Goal: Task Accomplishment & Management: Complete application form

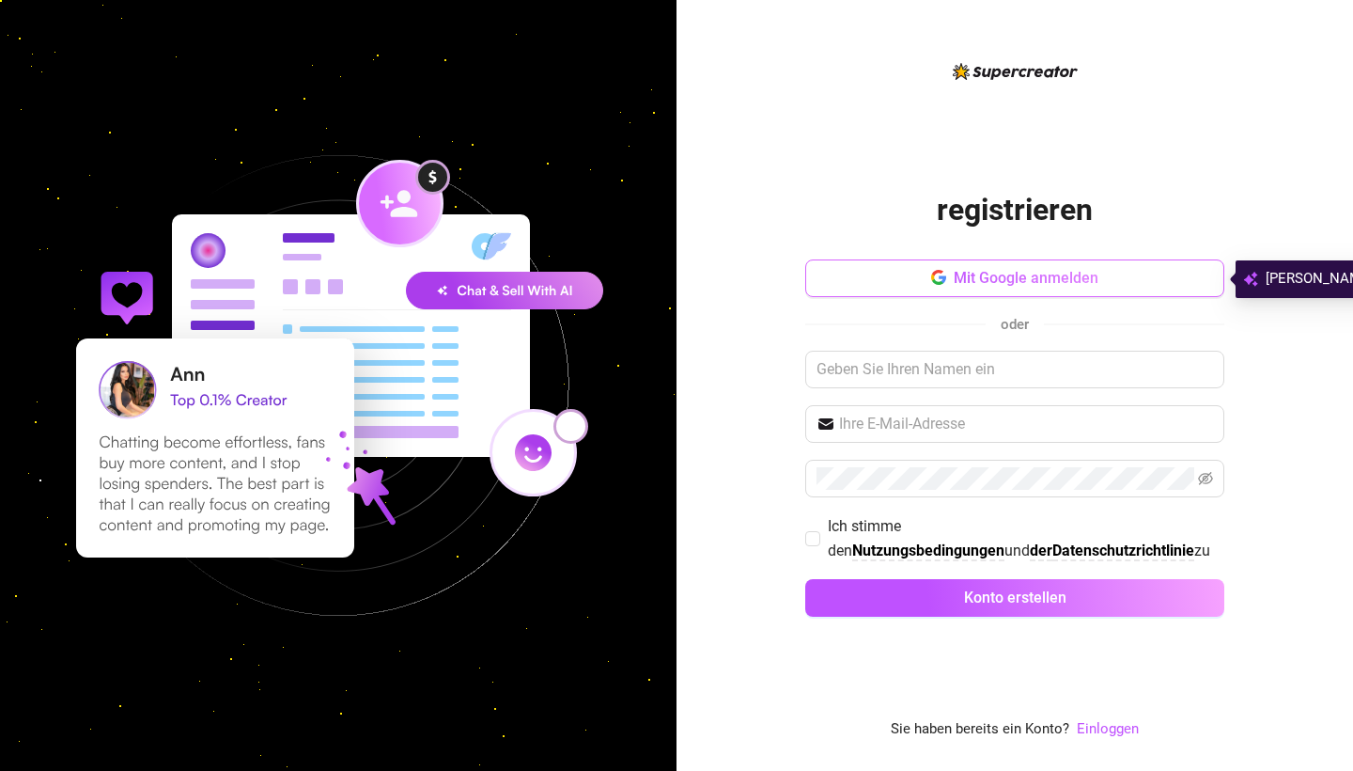
click at [1025, 279] on span "Mit Google anmelden" at bounding box center [1026, 278] width 145 height 18
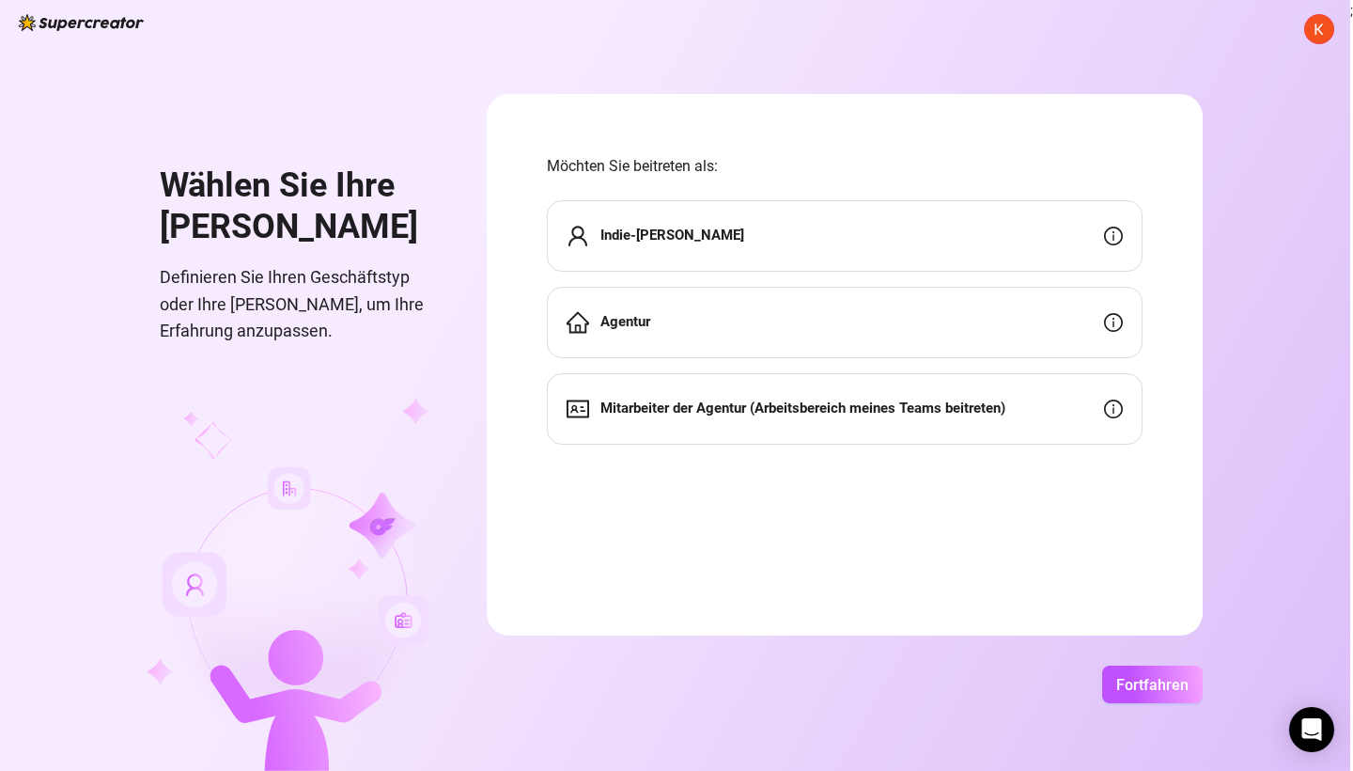
click at [1123, 240] on icon "Info-Kreis" at bounding box center [1113, 235] width 19 height 19
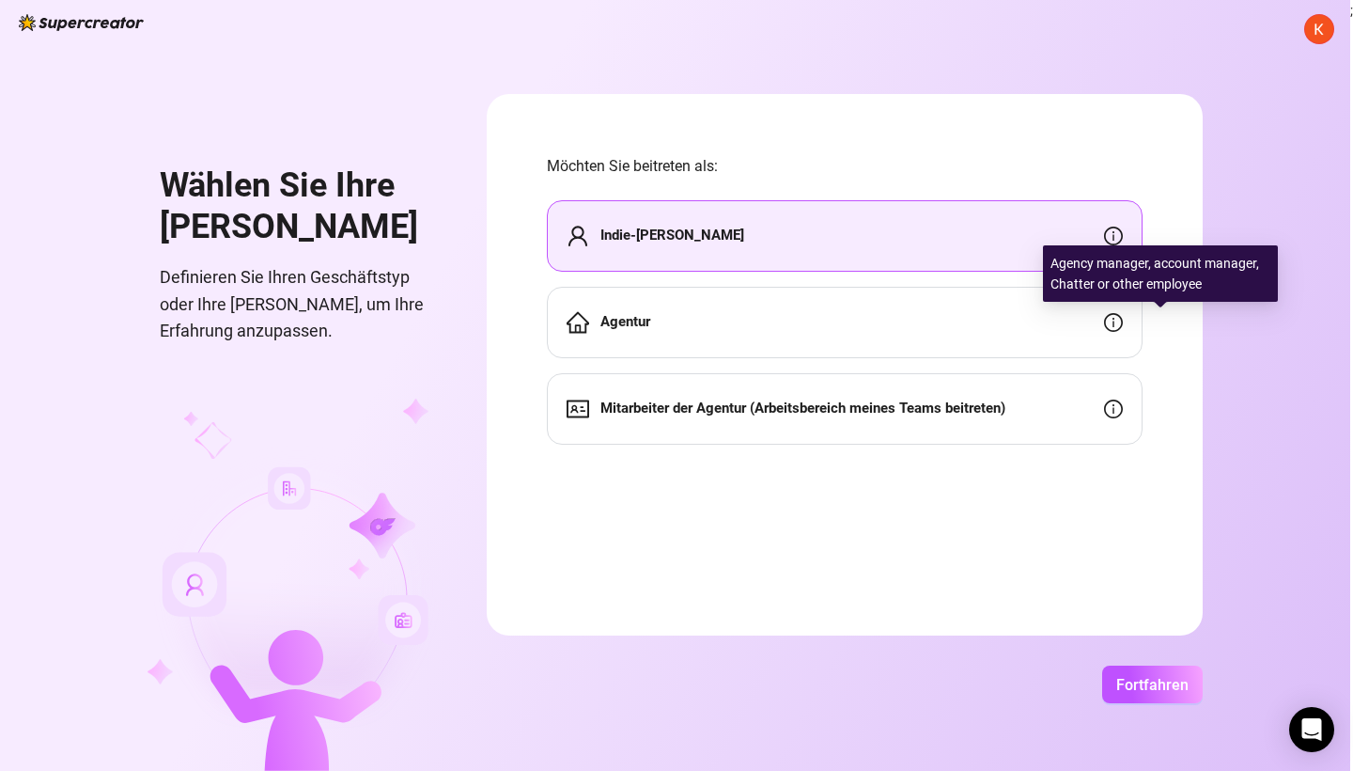
click at [1123, 318] on icon "Info-Kreis" at bounding box center [1113, 322] width 19 height 19
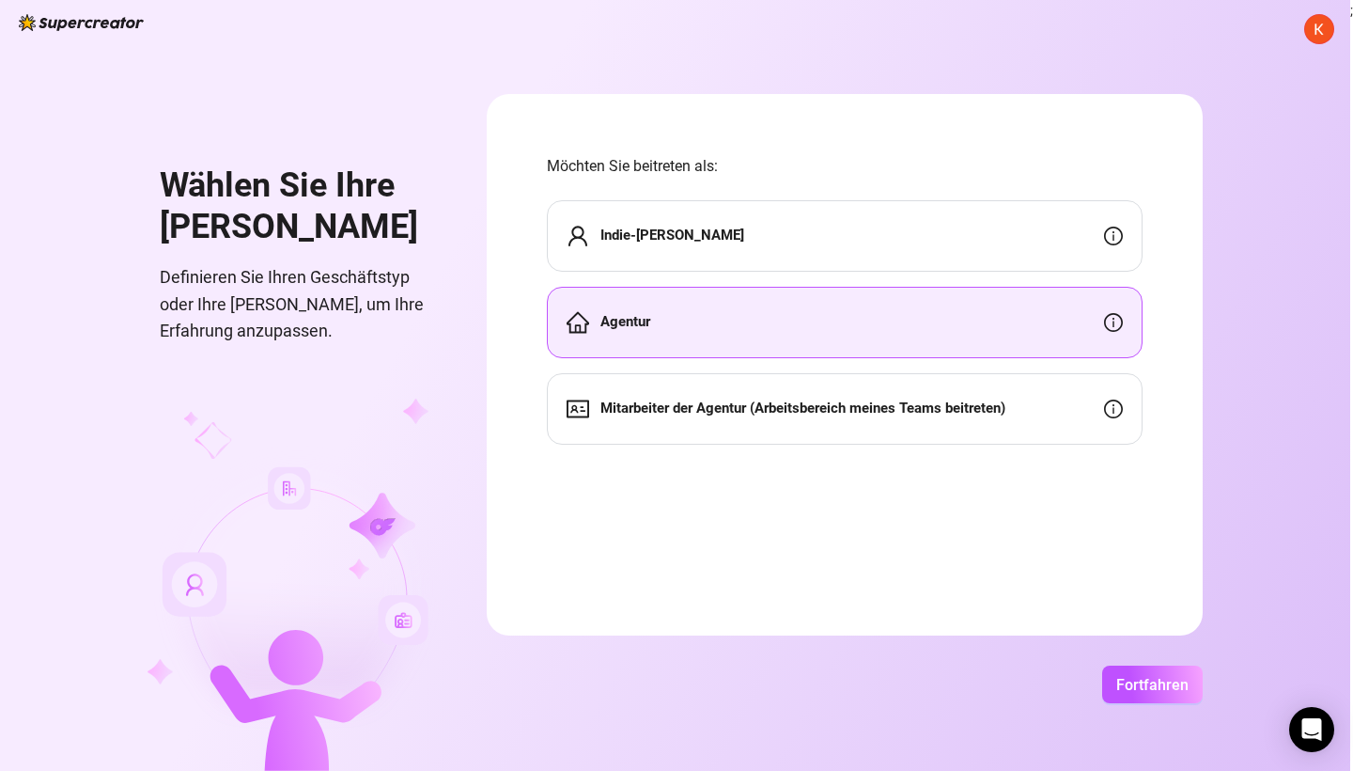
click at [986, 323] on div "Agentur" at bounding box center [845, 322] width 596 height 71
click at [1189, 689] on span "Fortfahren" at bounding box center [1152, 685] width 72 height 18
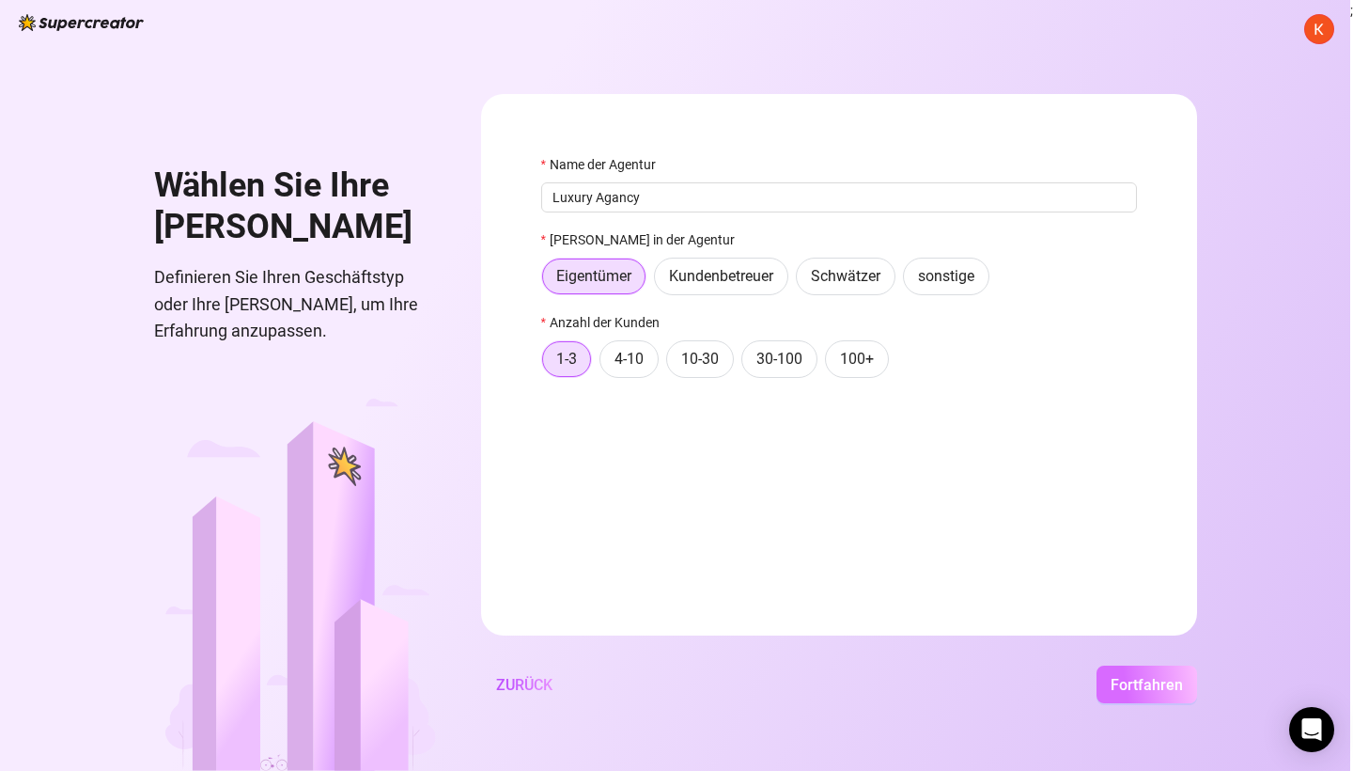
type input "Luxury Agancy"
click at [1183, 685] on span "Fortfahren" at bounding box center [1147, 685] width 72 height 18
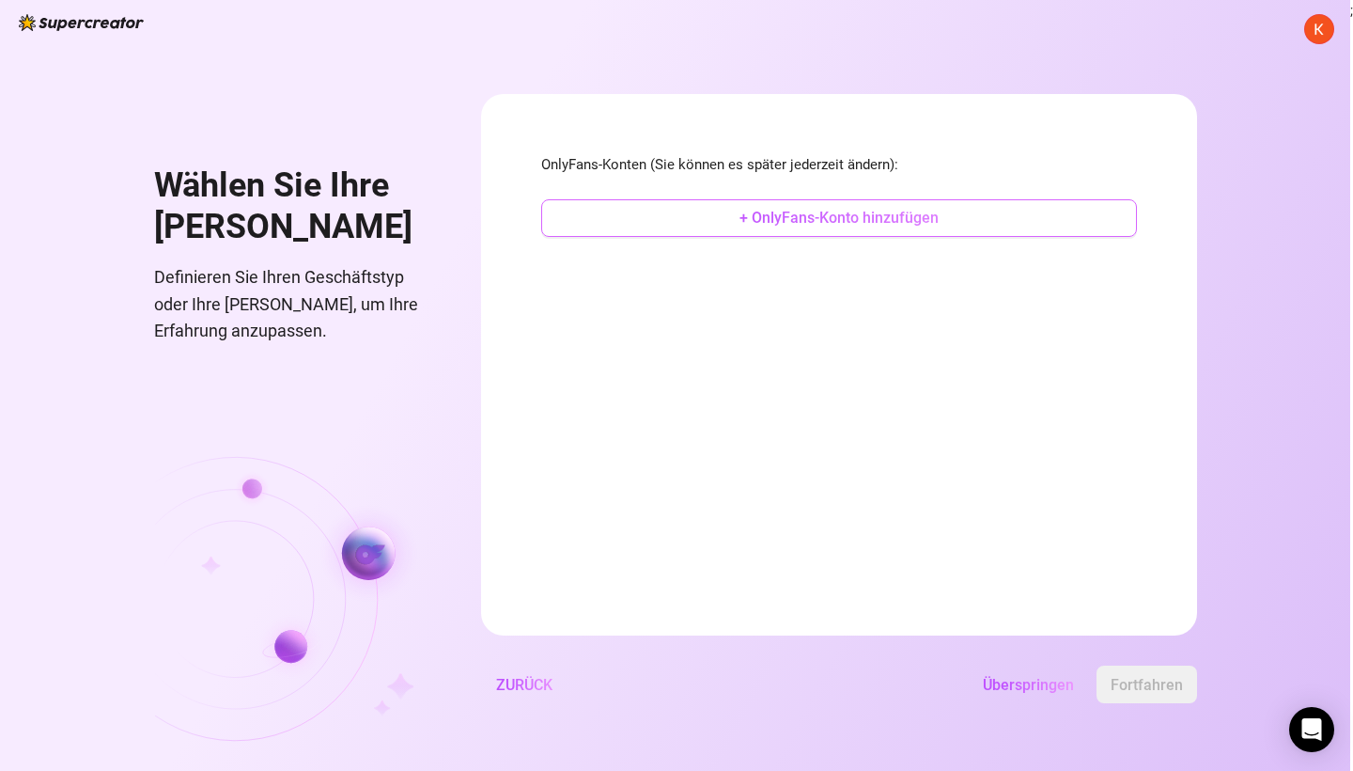
click at [899, 215] on span "+ OnlyFans-Konto hinzufügen" at bounding box center [839, 218] width 199 height 18
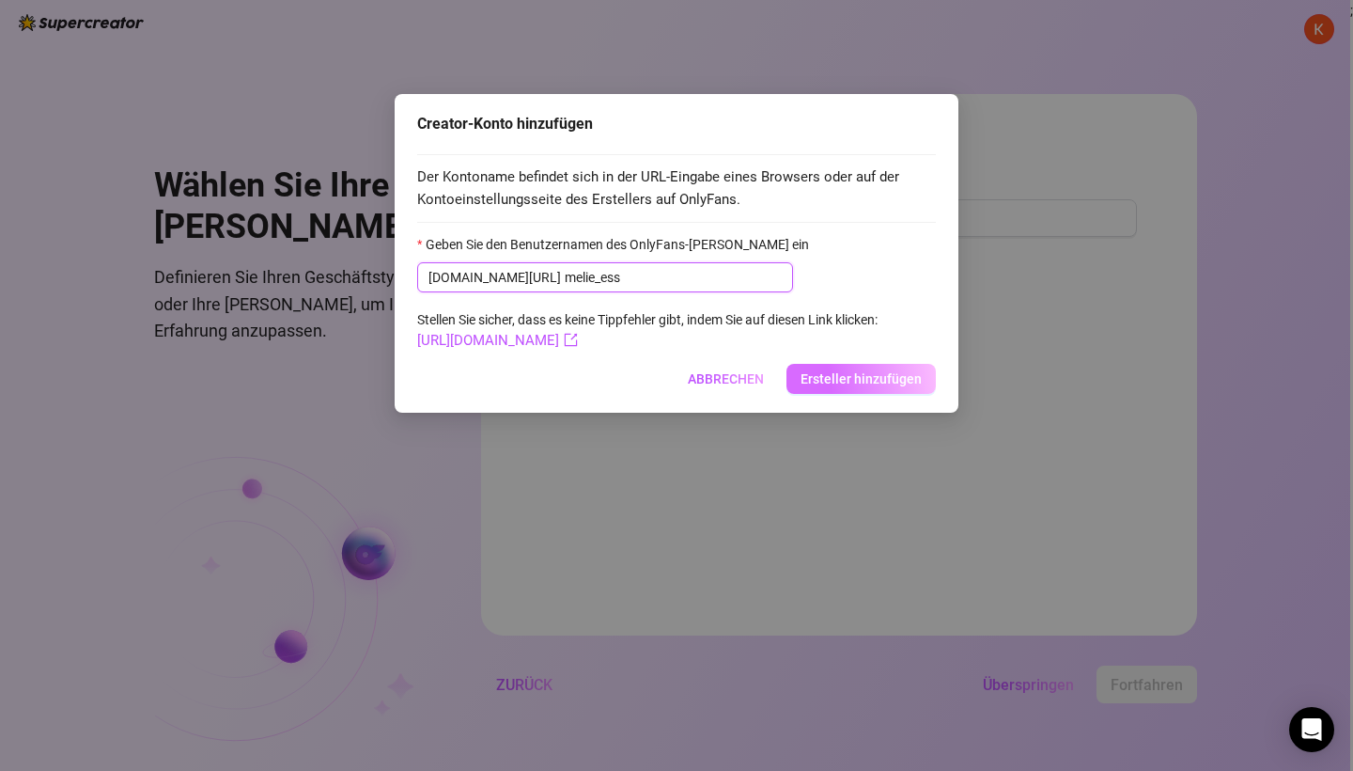
type input "melie_ess"
click at [832, 377] on span "Ersteller hinzufügen" at bounding box center [861, 378] width 121 height 15
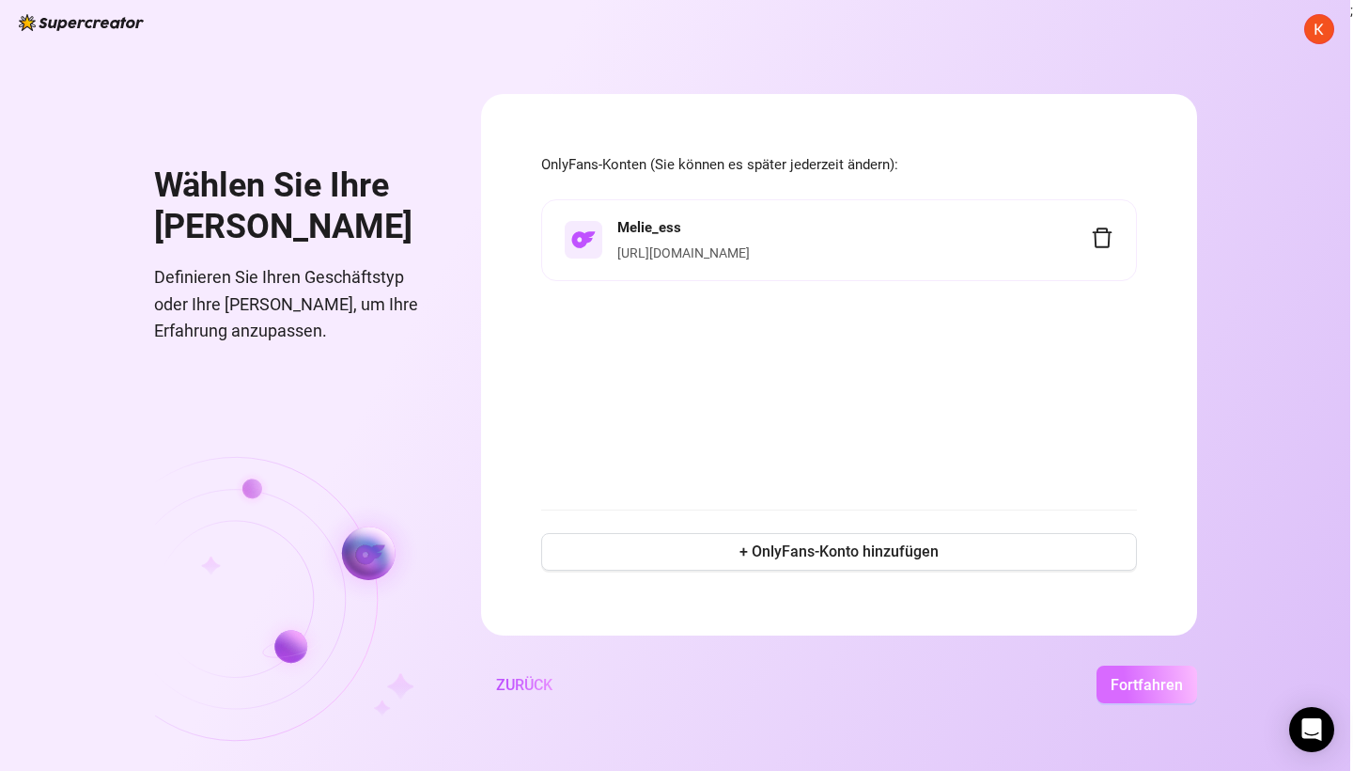
click at [1183, 693] on span "Fortfahren" at bounding box center [1147, 685] width 72 height 18
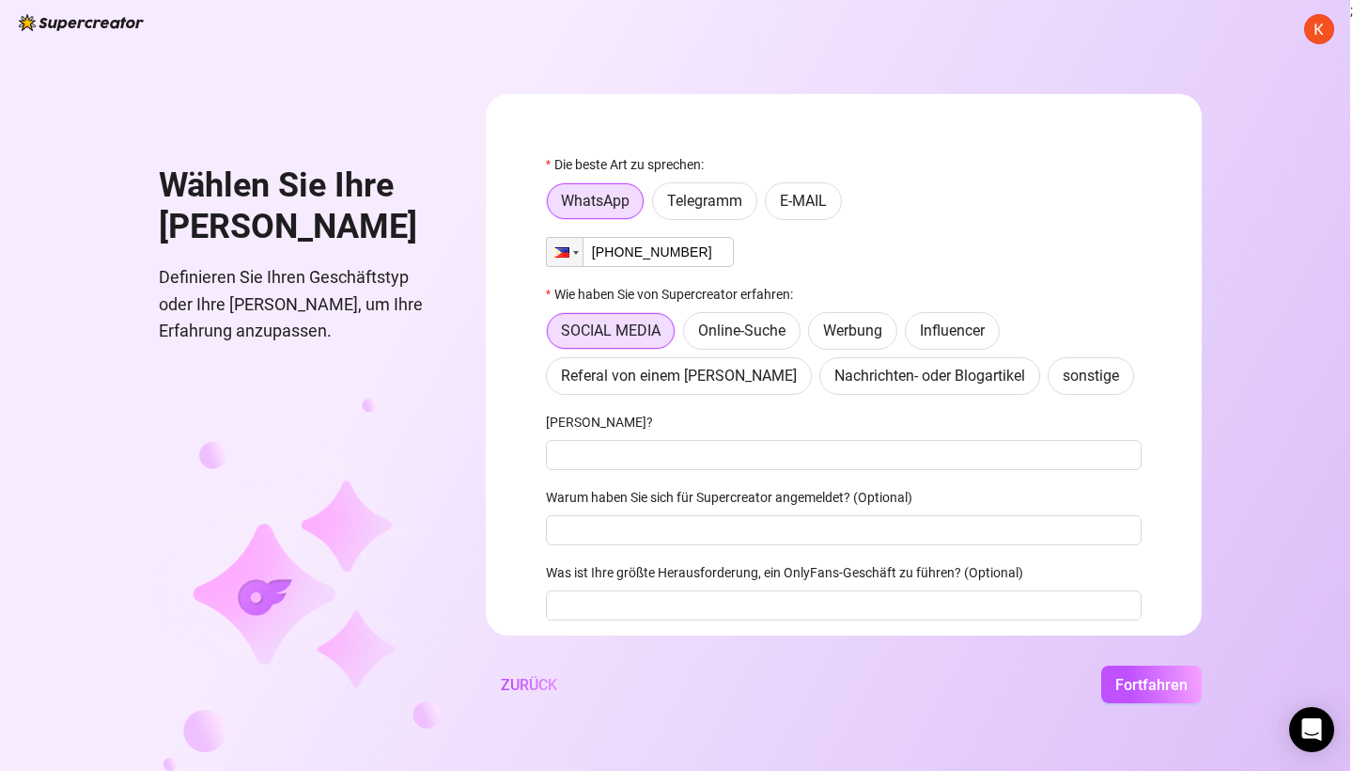
click at [710, 251] on input "[PHONE_NUMBER]" at bounding box center [640, 252] width 188 height 30
click at [583, 256] on div at bounding box center [565, 252] width 36 height 28
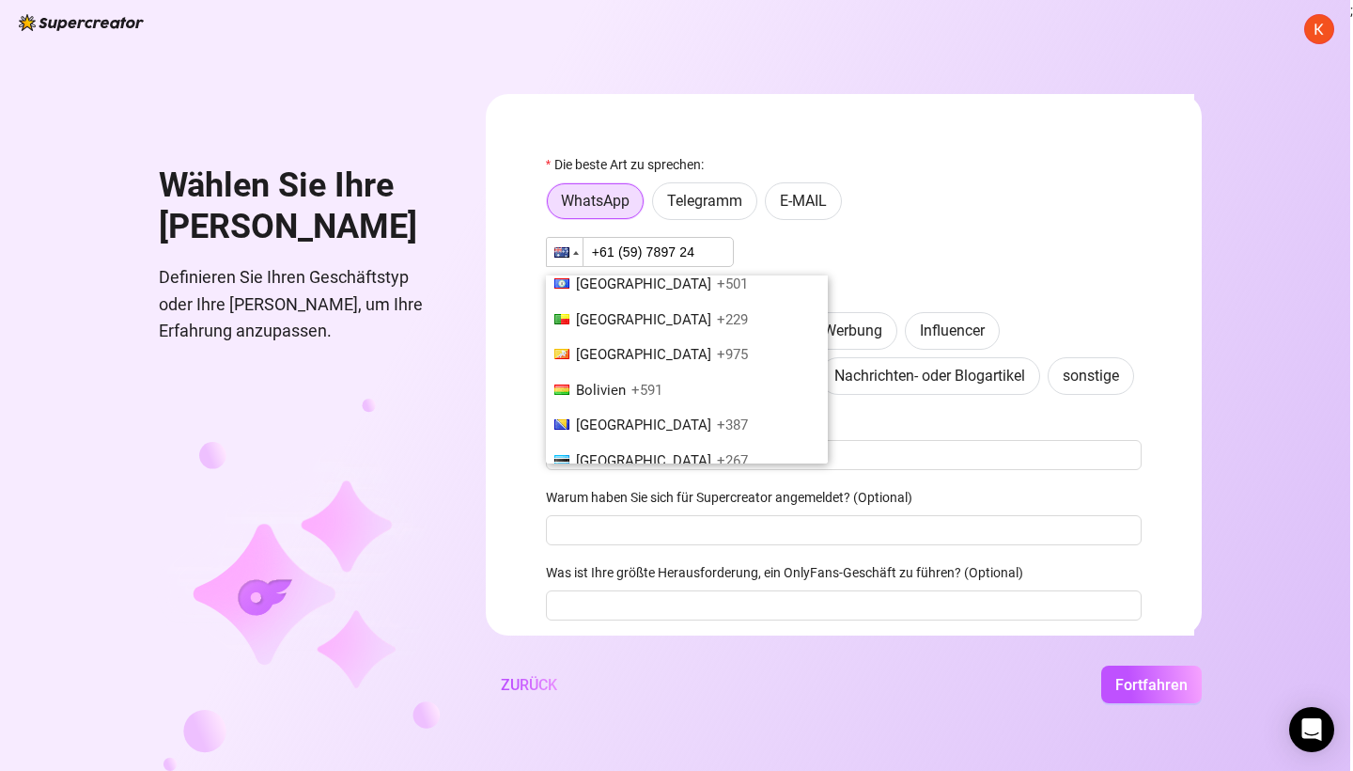
scroll to position [834, 0]
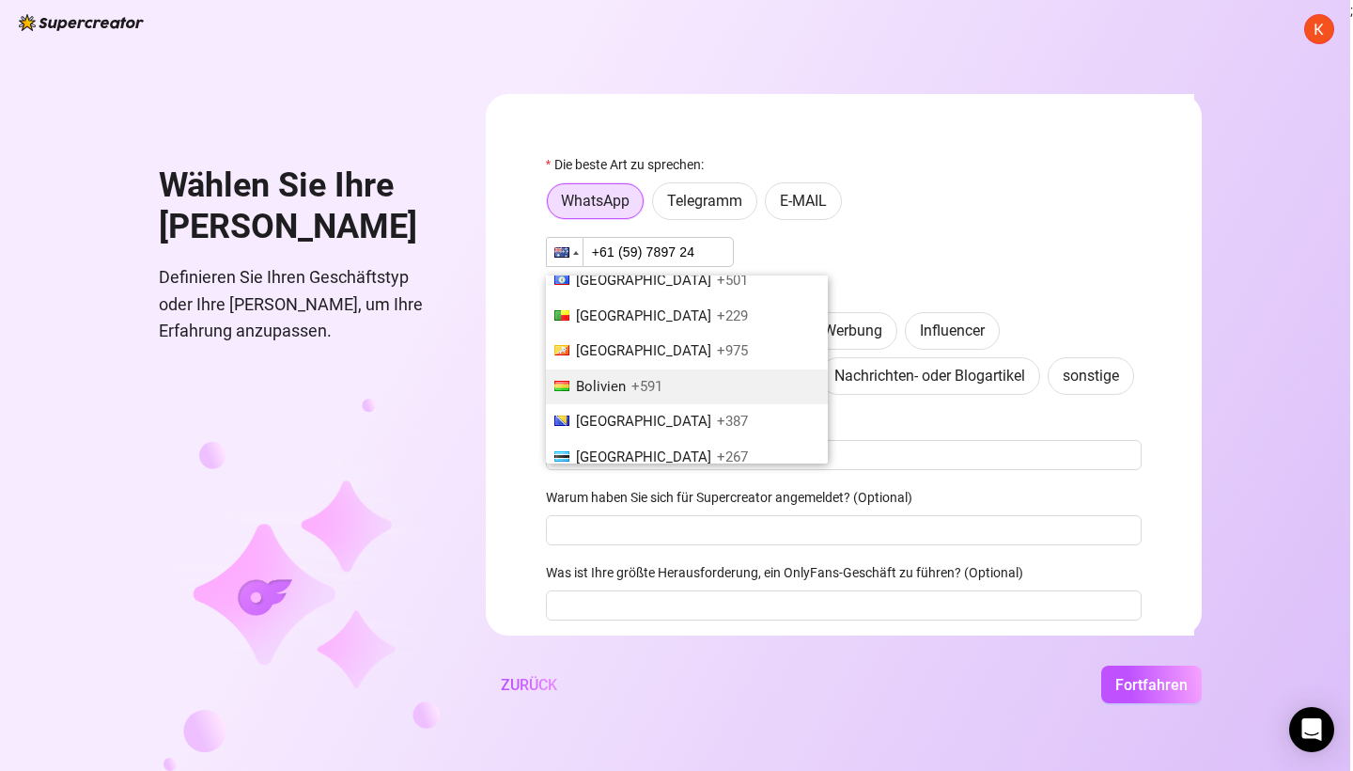
click at [626, 378] on span "Bolivien" at bounding box center [601, 386] width 50 height 17
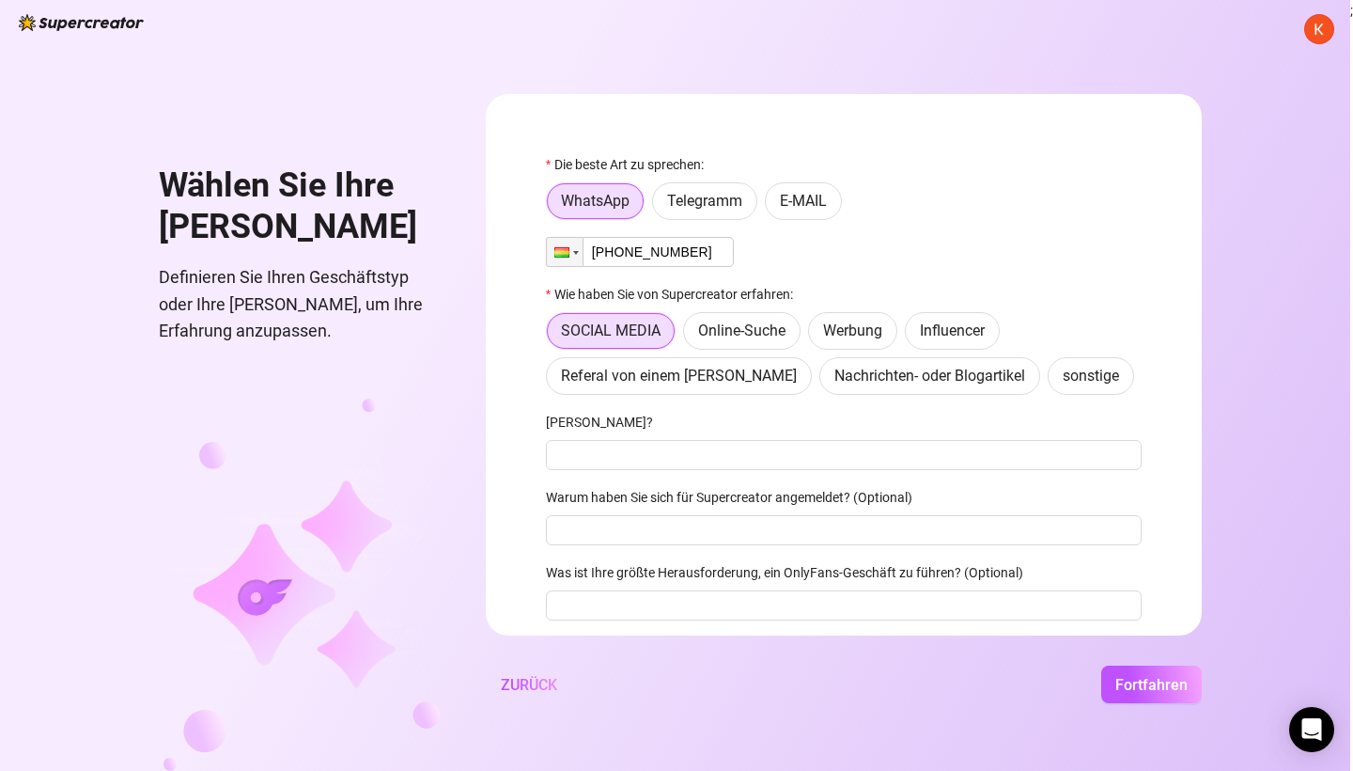
click at [719, 252] on input "[PHONE_NUMBER]" at bounding box center [640, 252] width 188 height 30
type input "[PHONE_NUMBER]"
click at [742, 204] on span "Telegramm" at bounding box center [704, 201] width 75 height 18
click at [658, 206] on input "Telegramm" at bounding box center [658, 206] width 0 height 0
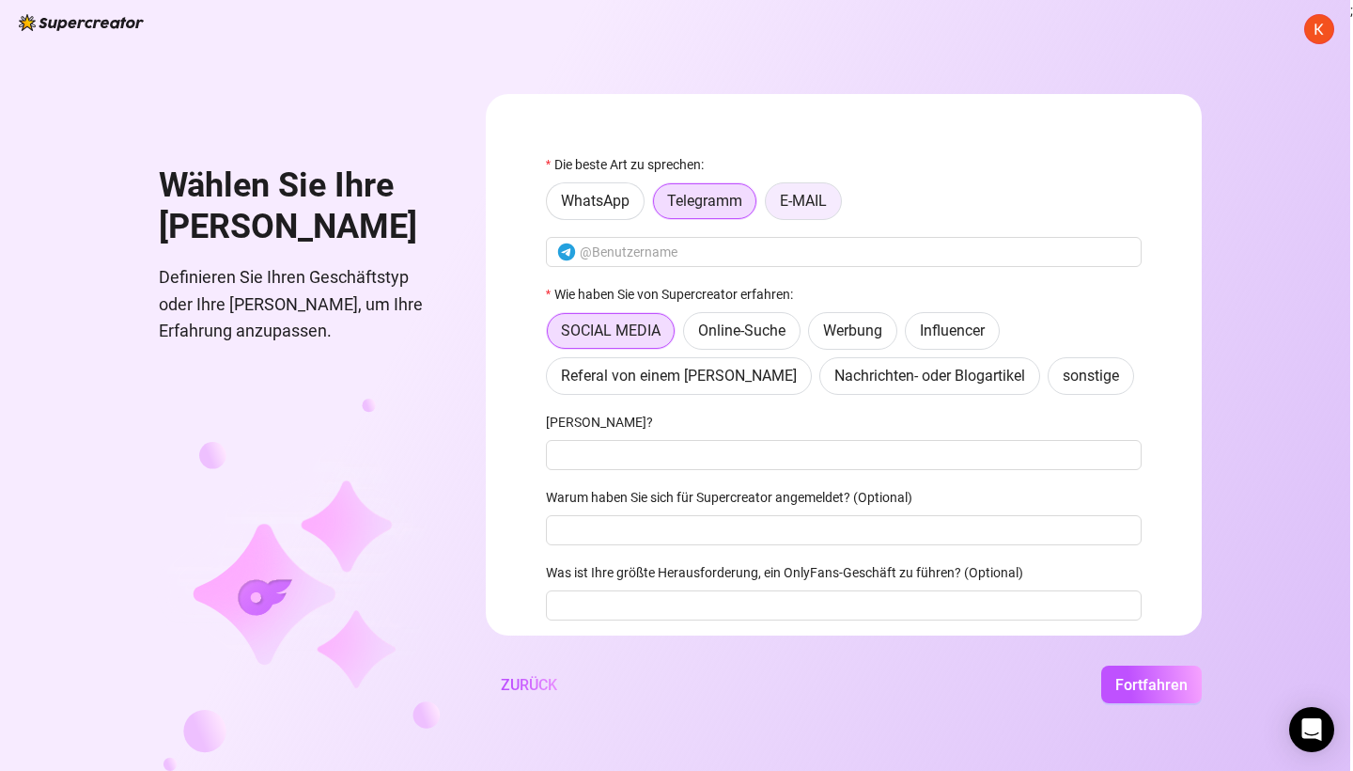
click at [827, 195] on span "E-MAIL" at bounding box center [803, 201] width 47 height 18
click at [771, 206] on input "E-MAIL" at bounding box center [771, 206] width 0 height 0
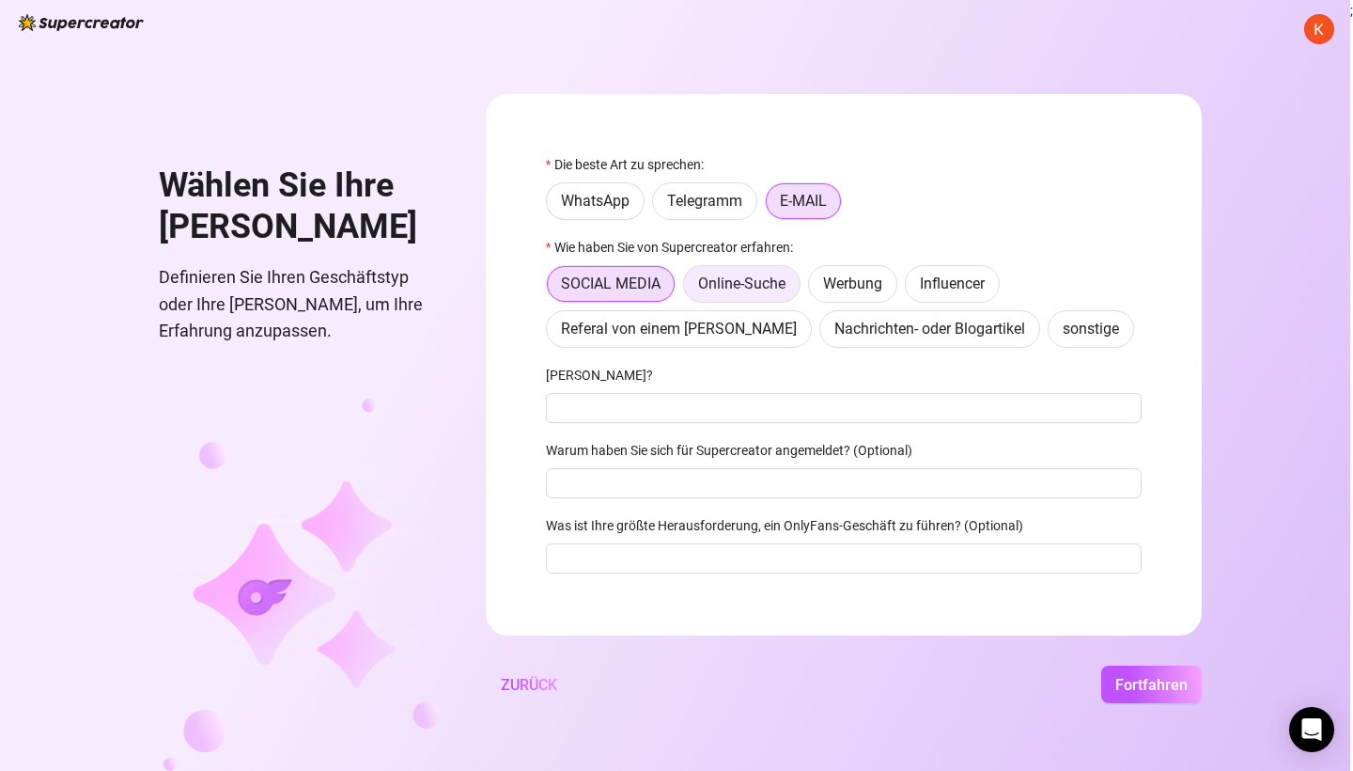
click at [801, 292] on label "Online-Suche" at bounding box center [741, 284] width 117 height 38
click at [689, 288] on input "Online-Suche" at bounding box center [689, 288] width 0 height 0
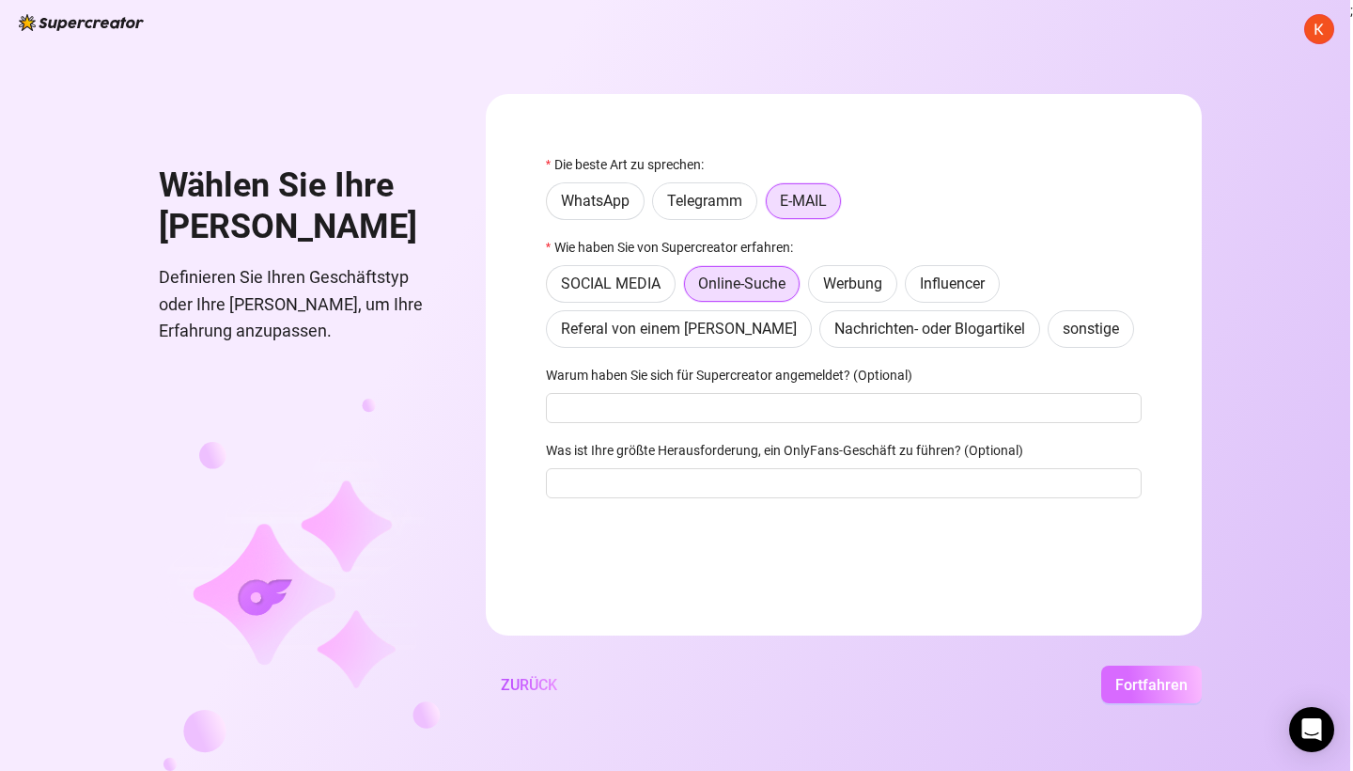
click at [1188, 692] on span "Fortfahren" at bounding box center [1151, 685] width 72 height 18
